Goal: Task Accomplishment & Management: Manage account settings

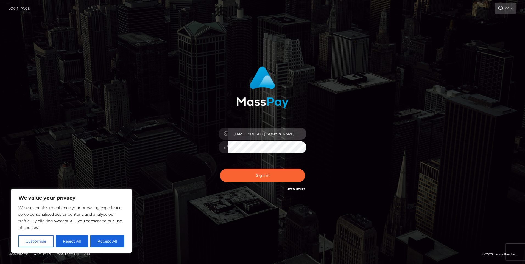
drag, startPoint x: 277, startPoint y: 135, endPoint x: 283, endPoint y: 137, distance: 6.0
click at [277, 135] on input "rosemarygrace806@gmai.com" at bounding box center [267, 134] width 78 height 12
type input "rosemarygrace806@gmail.com"
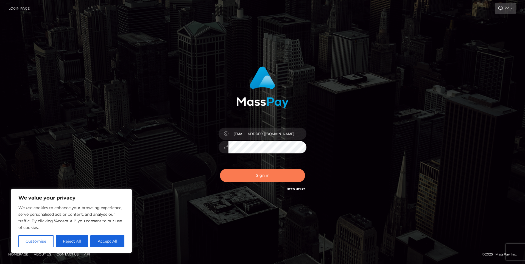
click at [280, 173] on button "Sign in" at bounding box center [262, 175] width 85 height 13
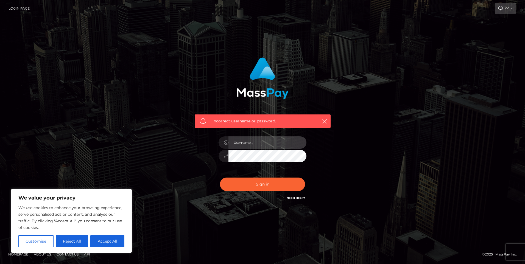
click at [272, 147] on input "text" at bounding box center [267, 142] width 78 height 12
click at [261, 143] on input "text" at bounding box center [267, 142] width 78 height 12
click at [262, 143] on input "text" at bounding box center [267, 142] width 78 height 12
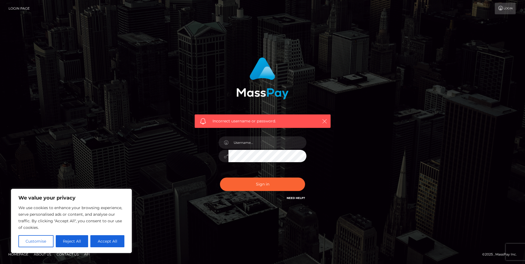
click at [324, 122] on icon "button" at bounding box center [324, 121] width 5 height 5
click at [276, 144] on input "text" at bounding box center [267, 142] width 78 height 12
click at [249, 141] on input "text" at bounding box center [267, 142] width 78 height 12
click at [250, 139] on input "text" at bounding box center [267, 142] width 78 height 12
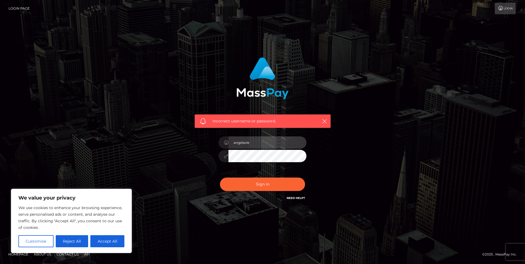
type input "angelsole"
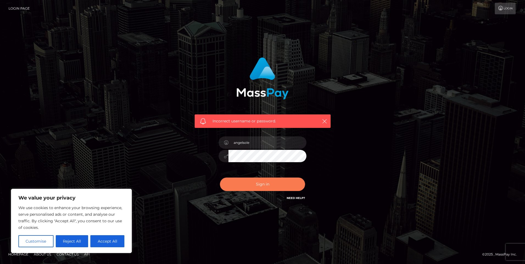
click at [259, 185] on button "Sign in" at bounding box center [262, 184] width 85 height 13
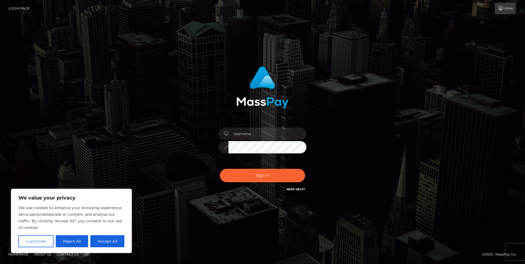
click at [290, 189] on link "Need Help?" at bounding box center [296, 189] width 18 height 4
click at [297, 190] on link "Need Help?" at bounding box center [296, 189] width 18 height 4
click at [99, 243] on button "Accept All" at bounding box center [107, 241] width 34 height 12
checkbox input "true"
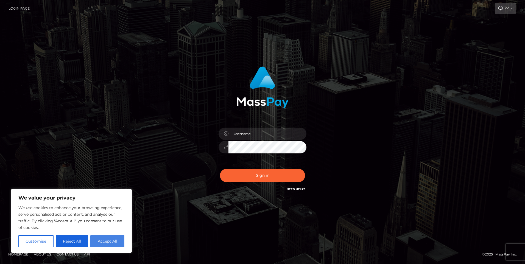
checkbox input "true"
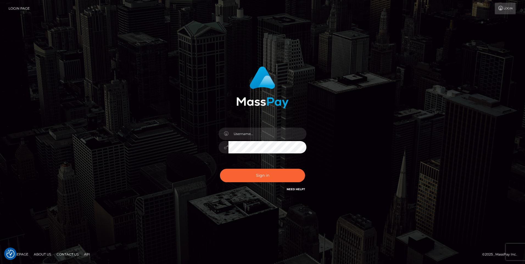
drag, startPoint x: 343, startPoint y: 46, endPoint x: 339, endPoint y: 50, distance: 5.2
click at [343, 46] on div "Sign in" at bounding box center [262, 132] width 525 height 222
click at [298, 187] on link "Need Help?" at bounding box center [296, 189] width 18 height 4
click at [290, 190] on link "Need Help?" at bounding box center [296, 189] width 18 height 4
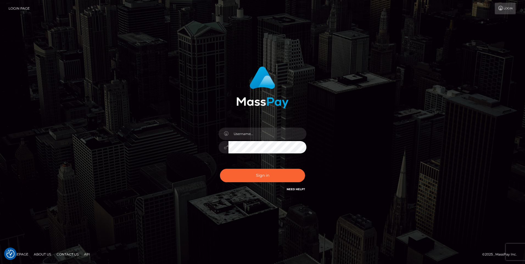
click at [291, 188] on link "Need Help?" at bounding box center [296, 189] width 18 height 4
click at [506, 10] on link "Login" at bounding box center [505, 9] width 21 height 12
click at [504, 10] on link "Login" at bounding box center [505, 9] width 21 height 12
click at [294, 190] on link "Need Help?" at bounding box center [296, 189] width 18 height 4
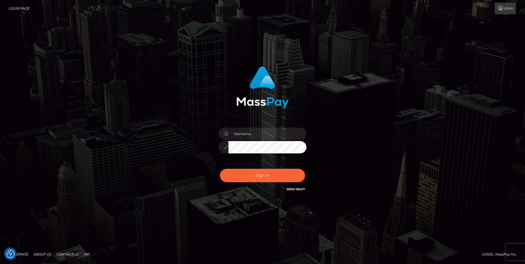
click at [294, 190] on link "Need Help?" at bounding box center [296, 189] width 18 height 4
click at [294, 189] on link "Need Help?" at bounding box center [296, 189] width 18 height 4
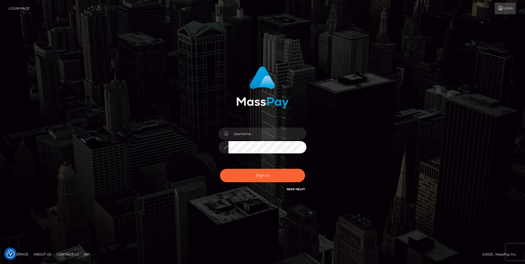
click at [294, 189] on link "Need Help?" at bounding box center [296, 189] width 18 height 4
click at [295, 188] on link "Need Help?" at bounding box center [296, 189] width 18 height 4
click at [277, 133] on input "text" at bounding box center [267, 134] width 78 height 12
drag, startPoint x: 333, startPoint y: 200, endPoint x: 263, endPoint y: 131, distance: 99.2
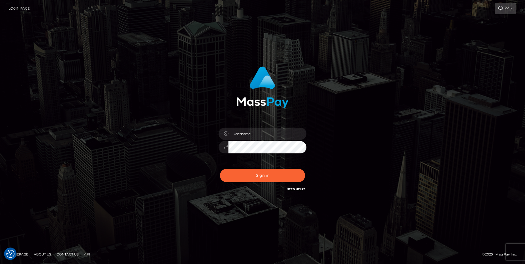
click at [333, 199] on form at bounding box center [262, 132] width 144 height 140
drag, startPoint x: 263, startPoint y: 134, endPoint x: 230, endPoint y: 125, distance: 33.6
click at [263, 134] on input "text" at bounding box center [267, 134] width 78 height 12
click at [228, 135] on icon at bounding box center [226, 133] width 5 height 4
click at [223, 134] on div at bounding box center [223, 134] width 10 height 12
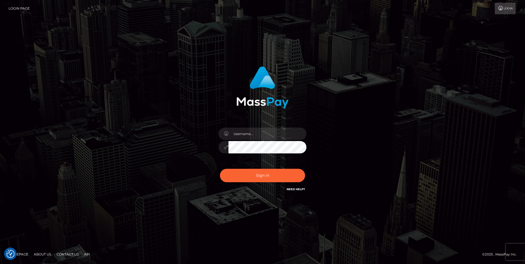
click at [226, 133] on icon at bounding box center [226, 133] width 5 height 4
click at [247, 138] on input "text" at bounding box center [267, 134] width 78 height 12
click at [325, 212] on div "Sign in" at bounding box center [262, 132] width 525 height 222
click at [299, 188] on link "Need Help?" at bounding box center [296, 189] width 18 height 4
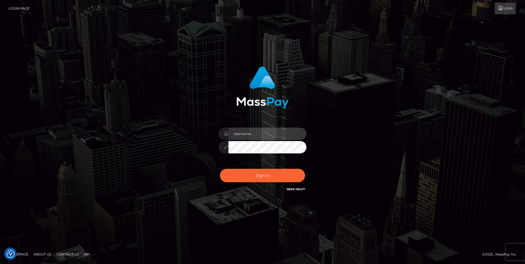
click at [280, 133] on input "text" at bounding box center [267, 134] width 78 height 12
click at [220, 169] on button "Sign in" at bounding box center [262, 175] width 85 height 13
type input "2"
click at [263, 130] on input "text" at bounding box center [267, 134] width 78 height 12
type input "@angelsole"
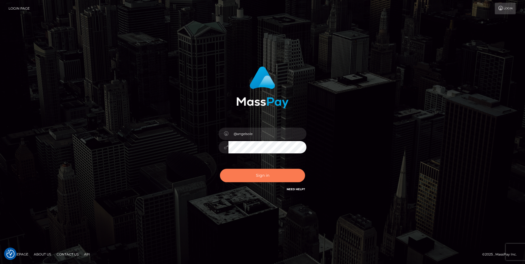
click at [283, 179] on button "Sign in" at bounding box center [262, 175] width 85 height 13
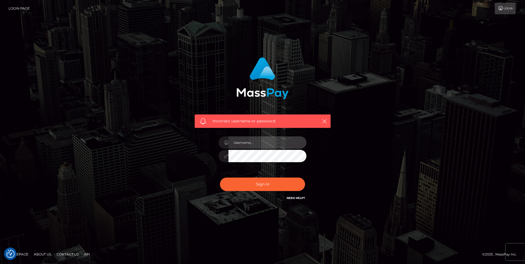
click at [272, 142] on input "text" at bounding box center [267, 142] width 78 height 12
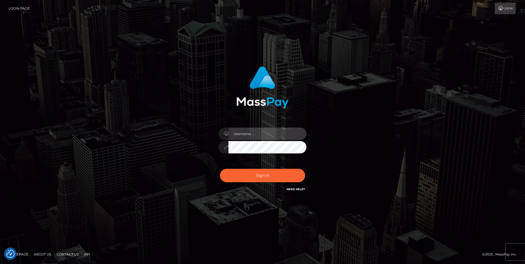
click at [240, 136] on input "text" at bounding box center [267, 134] width 78 height 12
drag, startPoint x: 405, startPoint y: 172, endPoint x: 358, endPoint y: 161, distance: 47.3
click at [405, 172] on div "Sign in" at bounding box center [262, 132] width 313 height 140
